Goal: Navigation & Orientation: Understand site structure

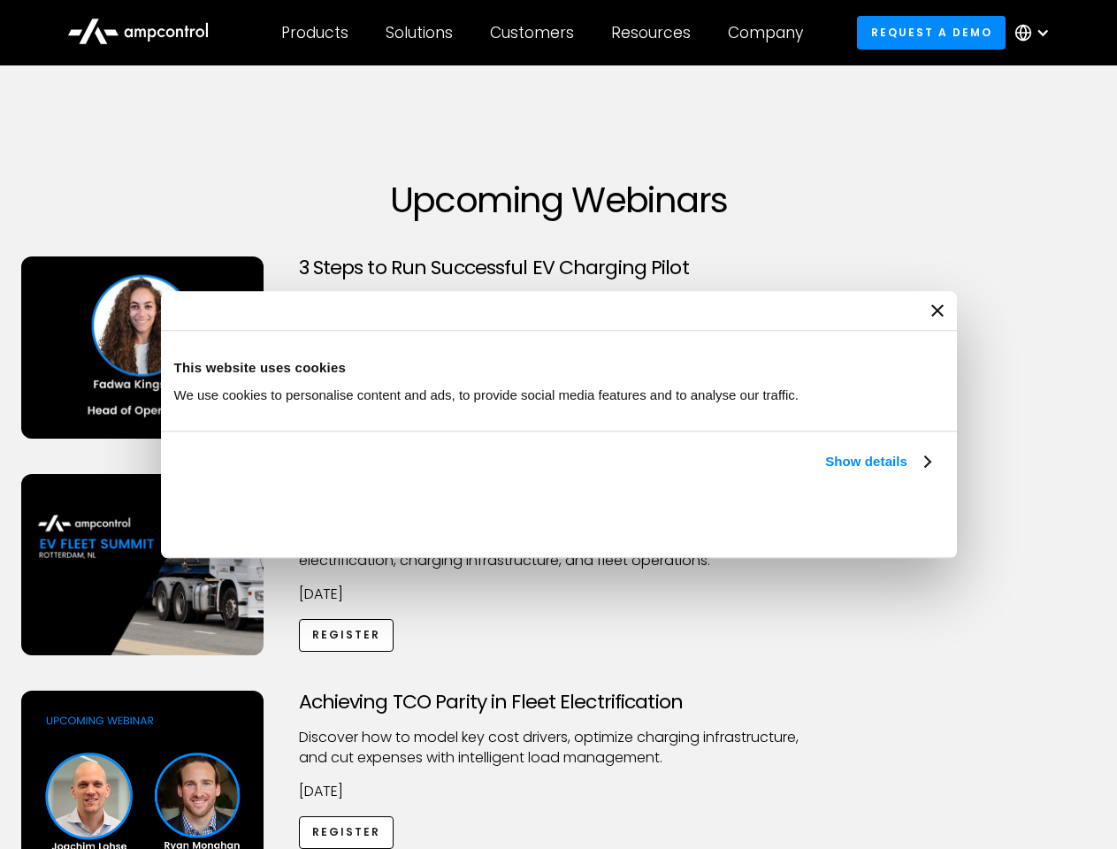
click at [825, 472] on link "Show details" at bounding box center [877, 461] width 104 height 21
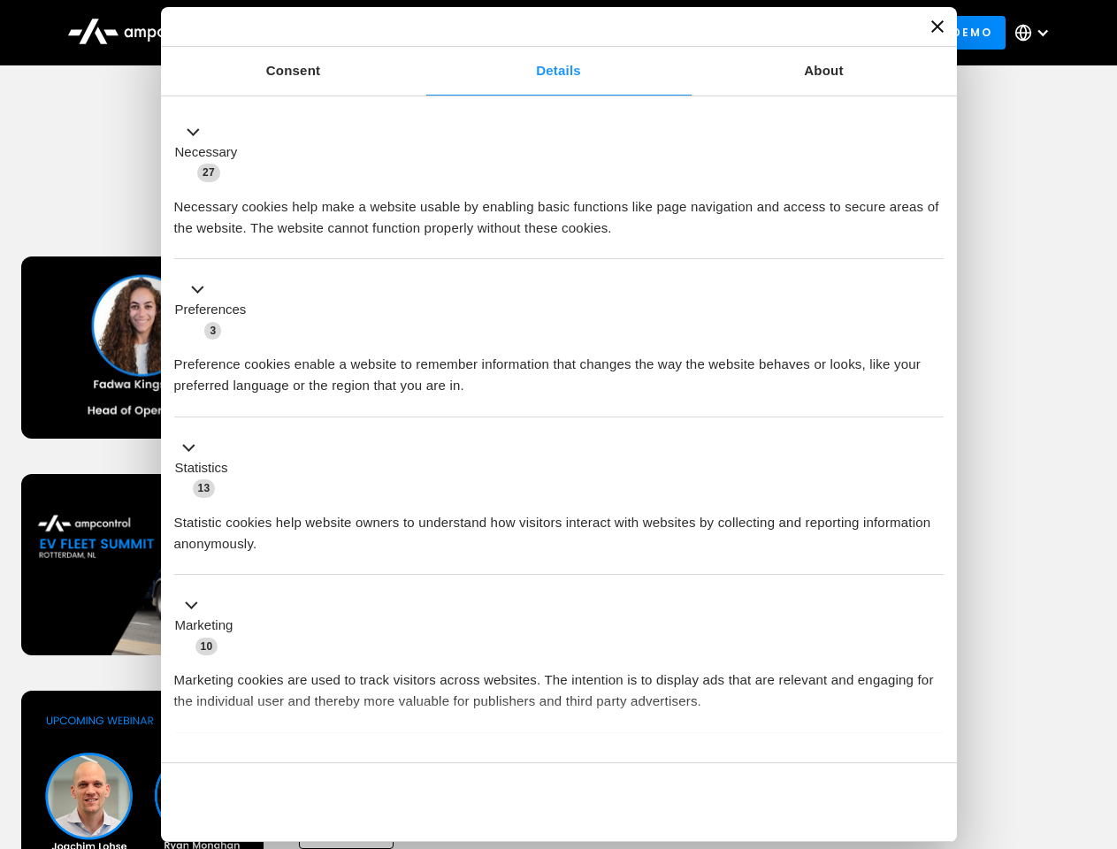
click at [932, 239] on div "Necessary cookies help make a website usable by enabling basic functions like p…" at bounding box center [559, 211] width 770 height 56
click at [1098, 713] on div "Achieving TCO Parity in Fleet Electrification Discover how to model key cost dr…" at bounding box center [559, 830] width 1111 height 278
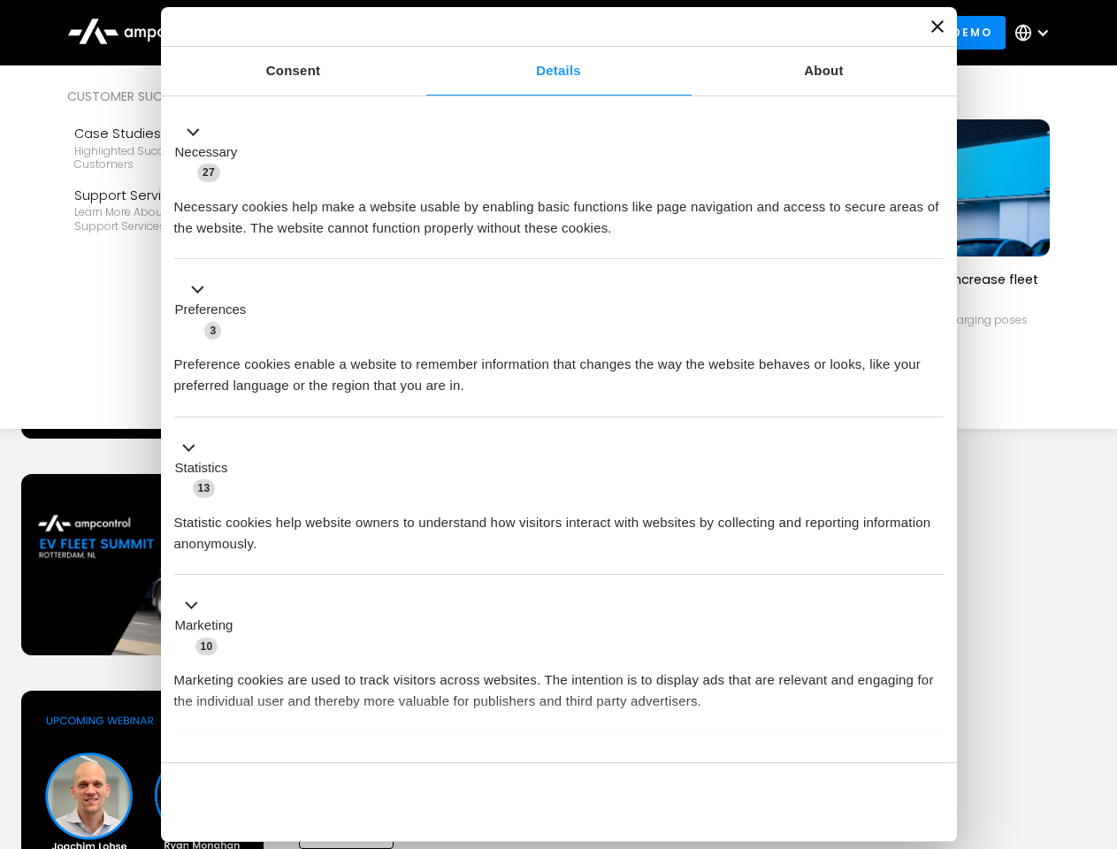
click at [544, 33] on div "Customers" at bounding box center [532, 32] width 84 height 19
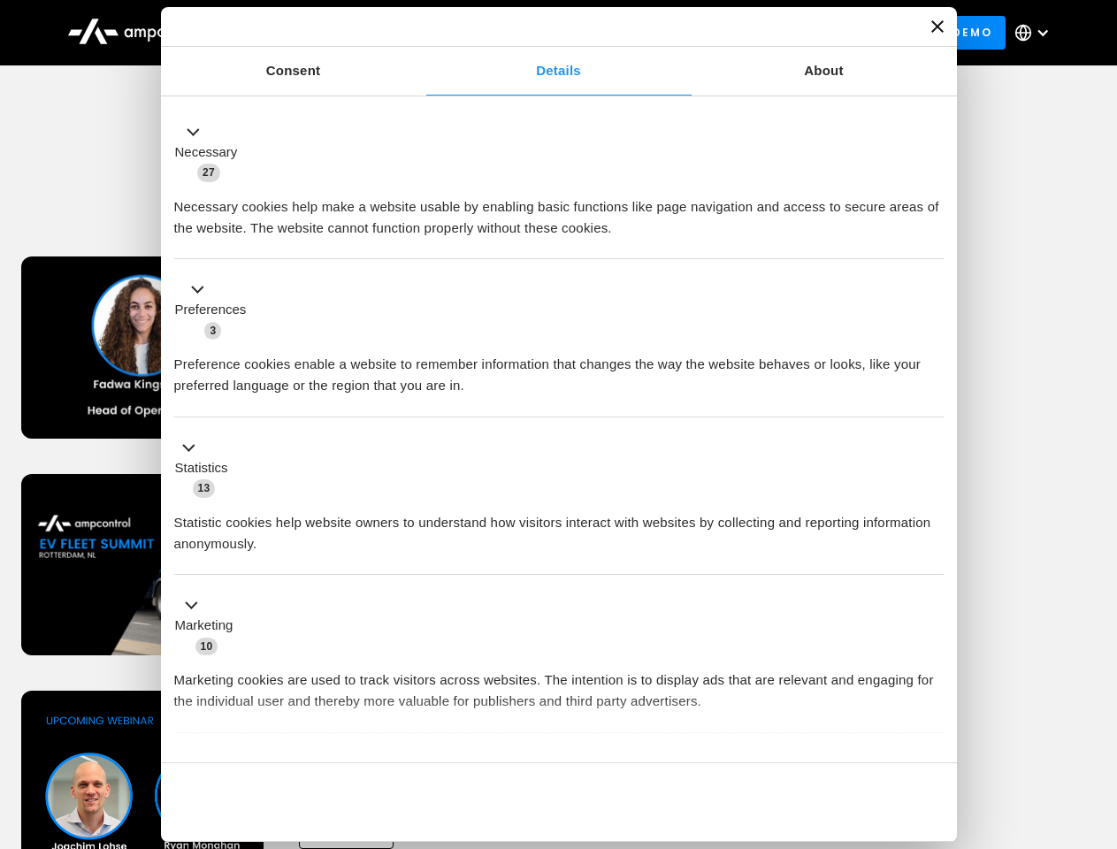
click at [314, 33] on div "Products" at bounding box center [314, 32] width 67 height 19
click at [420, 33] on div "Solutions" at bounding box center [419, 32] width 67 height 19
click at [535, 33] on div "Customers" at bounding box center [532, 32] width 84 height 19
click at [655, 33] on div "Resources" at bounding box center [651, 32] width 80 height 19
click at [771, 33] on div "Company" at bounding box center [765, 32] width 75 height 19
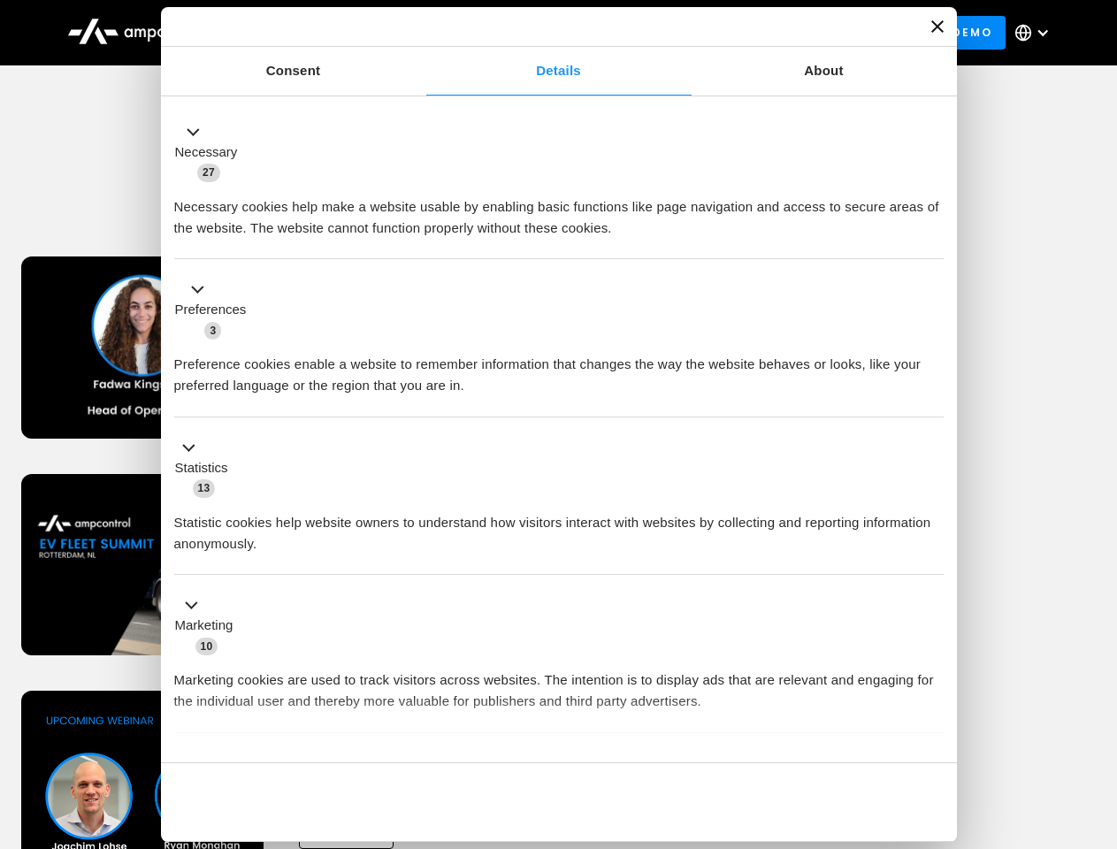
click at [1037, 33] on div at bounding box center [1043, 33] width 14 height 14
